Goal: Information Seeking & Learning: Learn about a topic

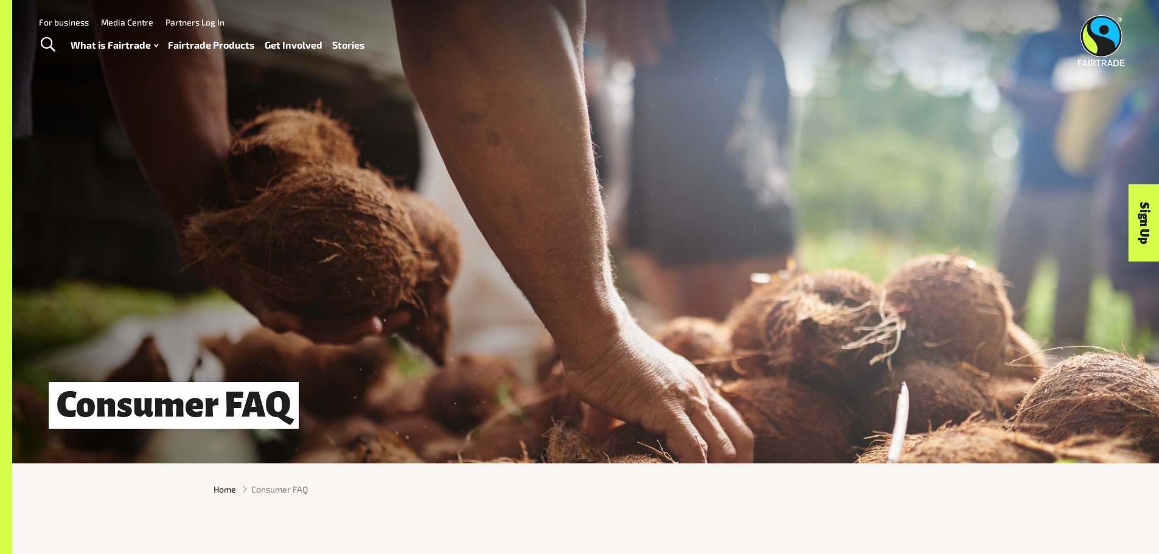
click at [56, 502] on div "Home Consumer FAQ" at bounding box center [585, 489] width 1147 height 32
click at [56, 503] on div "Home Consumer FAQ" at bounding box center [585, 489] width 1147 height 32
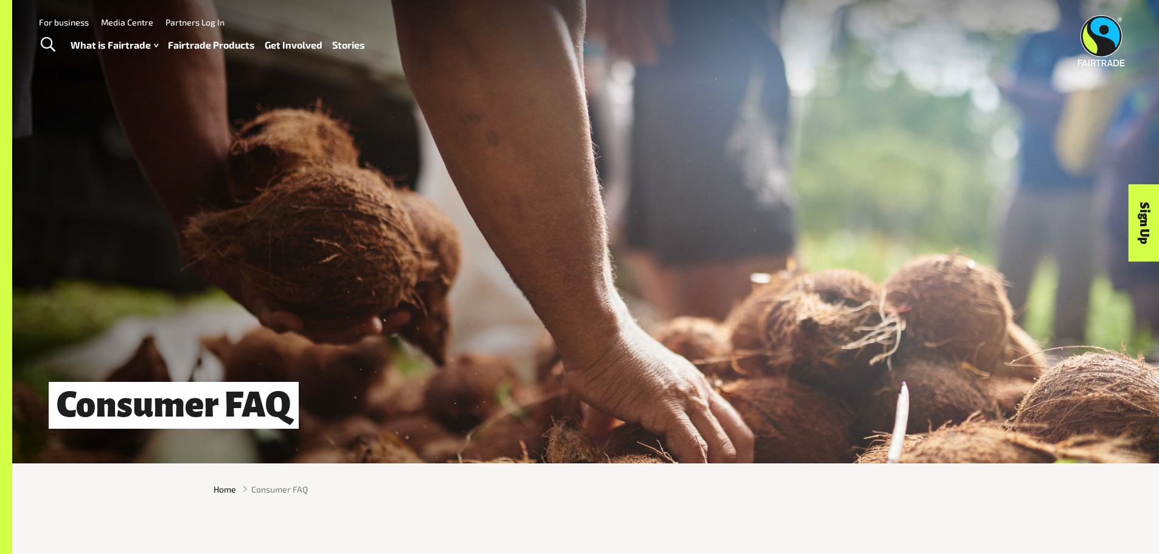
click at [55, 503] on div "Home Consumer FAQ" at bounding box center [585, 489] width 1147 height 32
click at [56, 503] on div "Home Consumer FAQ" at bounding box center [585, 489] width 1147 height 32
click at [56, 502] on div "Home Consumer FAQ" at bounding box center [585, 489] width 1147 height 32
click at [56, 504] on div "Home Consumer FAQ" at bounding box center [585, 489] width 1147 height 32
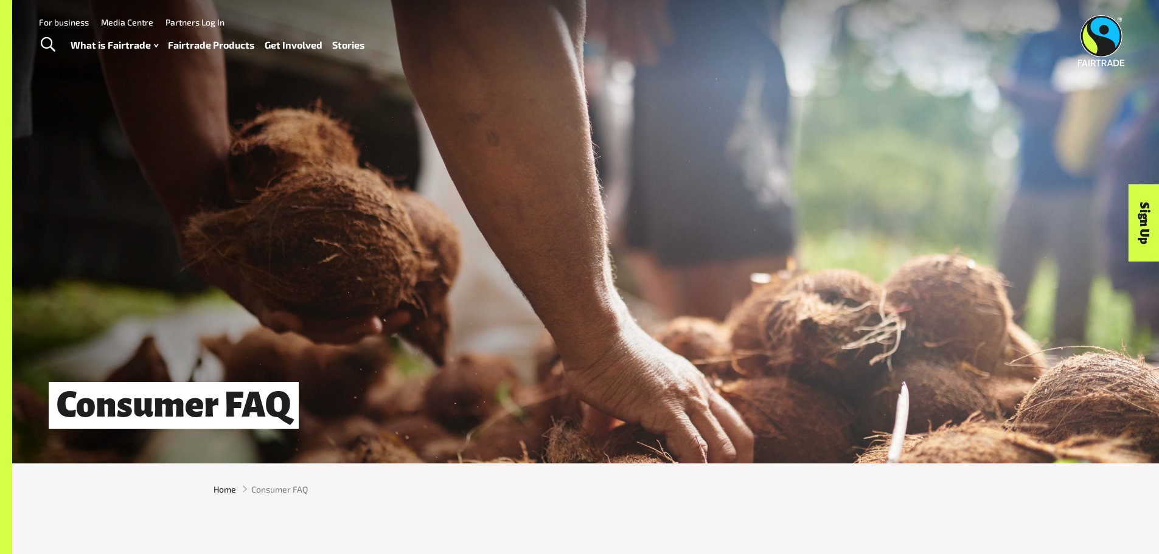
click at [55, 501] on div "Home Consumer FAQ" at bounding box center [585, 489] width 1147 height 32
click at [51, 510] on div "Home Consumer FAQ" at bounding box center [585, 490] width 1147 height 52
click at [53, 505] on div "Home Consumer FAQ" at bounding box center [585, 489] width 1147 height 32
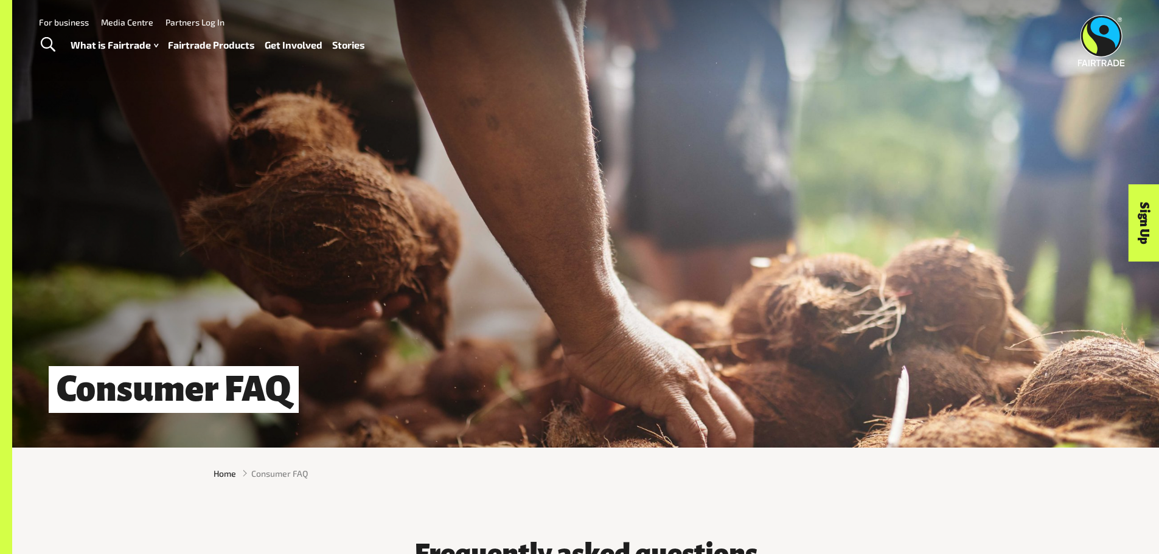
scroll to position [19, 0]
